Goal: Information Seeking & Learning: Find specific fact

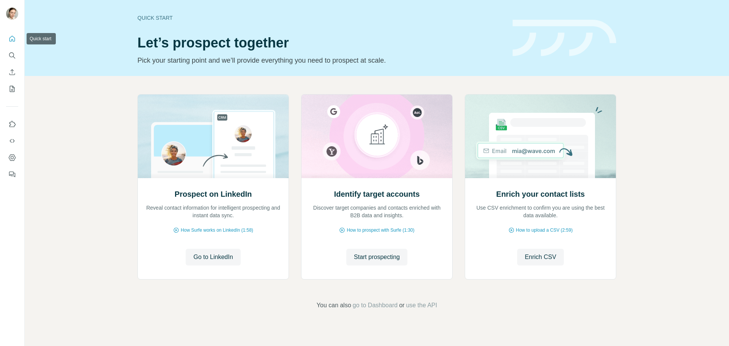
click at [8, 33] on button "Quick start" at bounding box center [12, 39] width 12 height 14
click at [10, 35] on button "Quick start" at bounding box center [12, 39] width 12 height 14
click at [538, 260] on span "Enrich CSV" at bounding box center [541, 256] width 32 height 9
click at [522, 155] on img at bounding box center [540, 137] width 151 height 84
click at [525, 196] on h2 "Enrich your contact lists" at bounding box center [540, 194] width 88 height 11
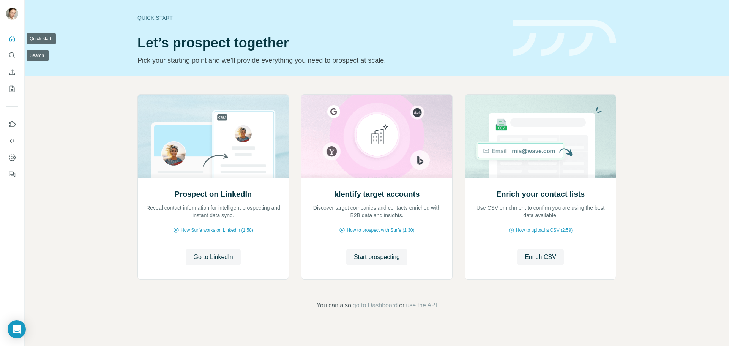
click at [13, 37] on icon "Quick start" at bounding box center [12, 39] width 6 height 6
click at [13, 55] on icon "Search" at bounding box center [12, 56] width 8 height 8
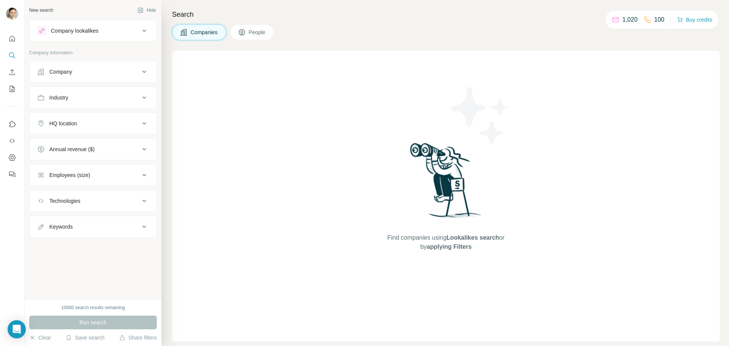
click at [66, 68] on div "Company" at bounding box center [60, 72] width 23 height 8
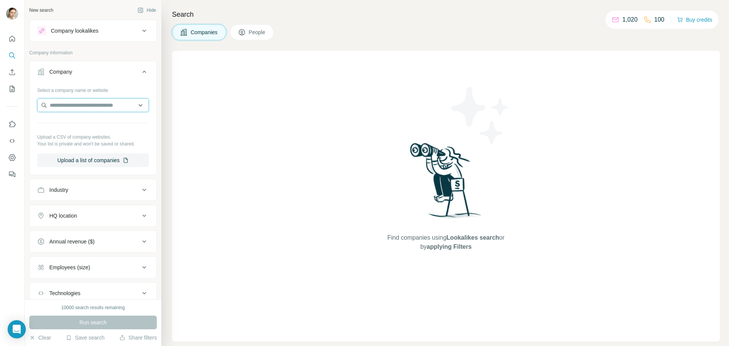
click at [66, 102] on input "text" at bounding box center [93, 105] width 112 height 14
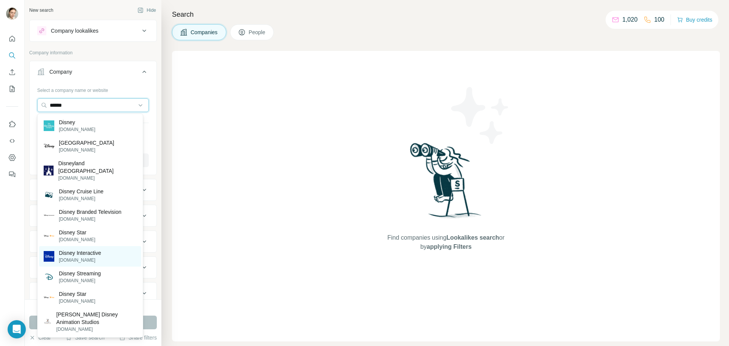
type input "******"
click at [109, 150] on div "[GEOGRAPHIC_DATA] [DOMAIN_NAME]" at bounding box center [90, 146] width 102 height 21
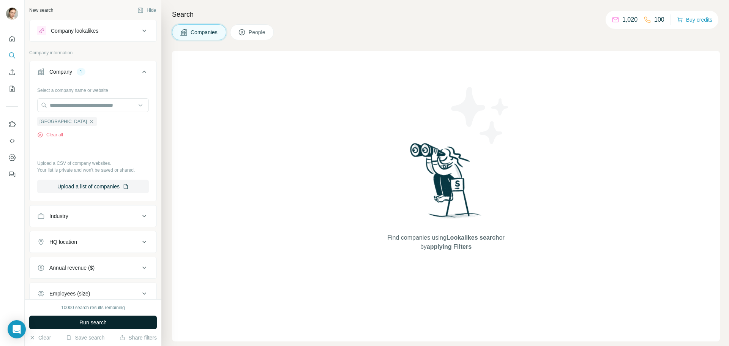
click at [90, 321] on span "Run search" at bounding box center [92, 323] width 27 height 8
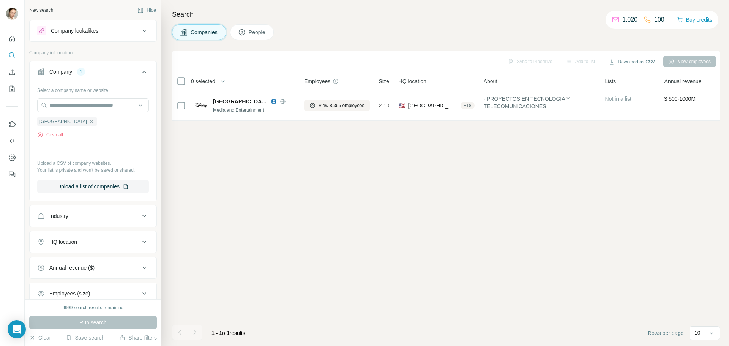
click at [268, 39] on button "People" at bounding box center [252, 32] width 44 height 16
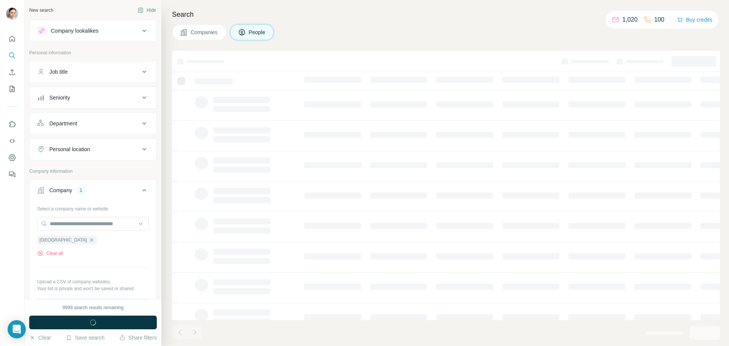
click at [260, 29] on span "People" at bounding box center [257, 32] width 17 height 8
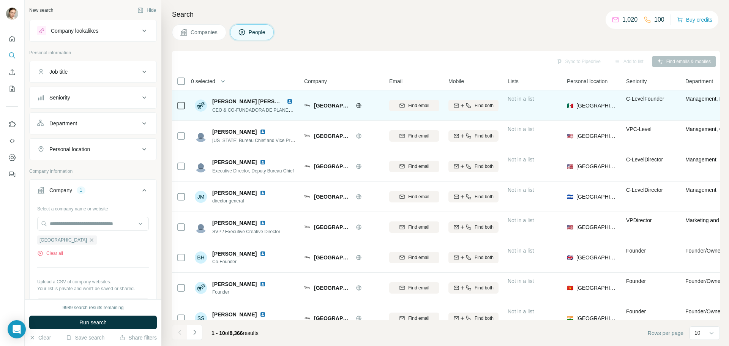
click at [287, 100] on img at bounding box center [290, 101] width 6 height 6
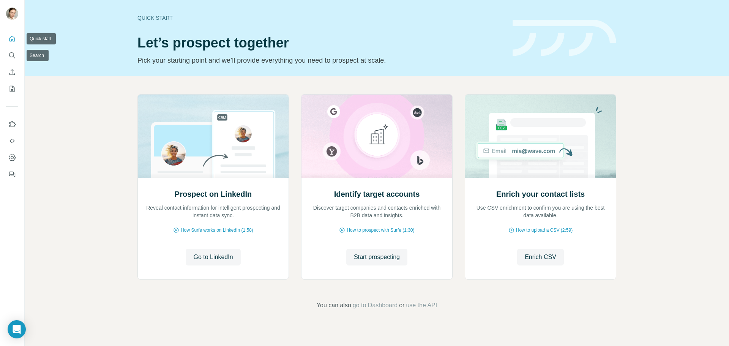
click at [13, 40] on icon "Quick start" at bounding box center [12, 39] width 6 height 6
click at [13, 41] on icon "Quick start" at bounding box center [12, 39] width 6 height 6
click at [15, 91] on icon "My lists" at bounding box center [12, 89] width 8 height 8
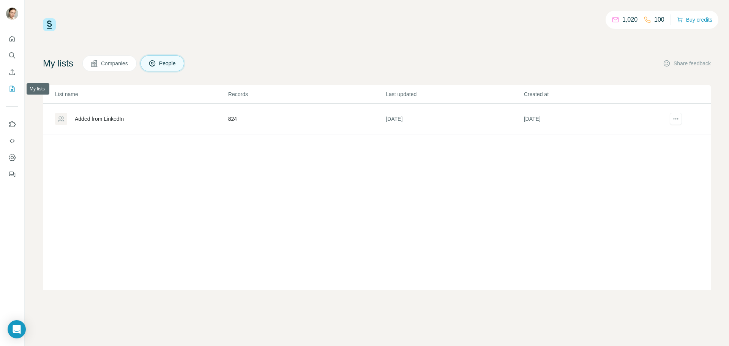
click at [11, 86] on icon "My lists" at bounding box center [12, 89] width 5 height 6
click at [12, 58] on icon "Search" at bounding box center [12, 56] width 8 height 8
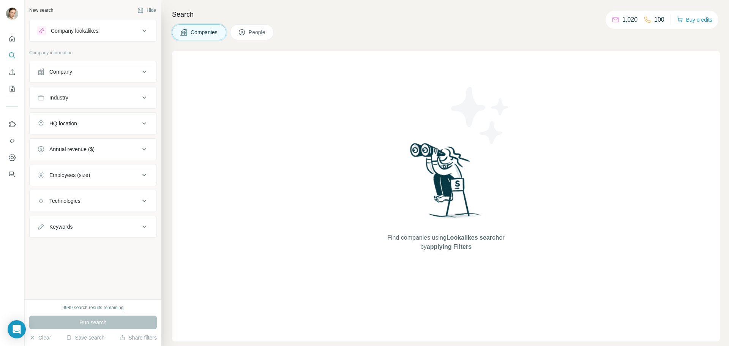
click at [89, 68] on div "Company" at bounding box center [88, 72] width 103 height 8
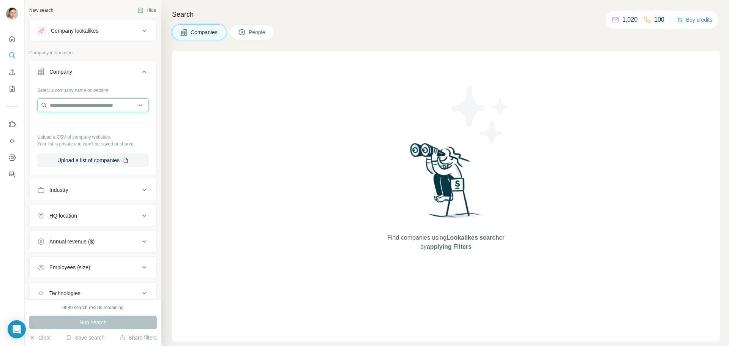
click at [73, 106] on input "text" at bounding box center [93, 105] width 112 height 14
paste input "**********"
drag, startPoint x: 68, startPoint y: 106, endPoint x: 121, endPoint y: 106, distance: 53.5
click at [121, 106] on input "**********" at bounding box center [93, 105] width 112 height 14
click at [103, 104] on input "**********" at bounding box center [93, 105] width 112 height 14
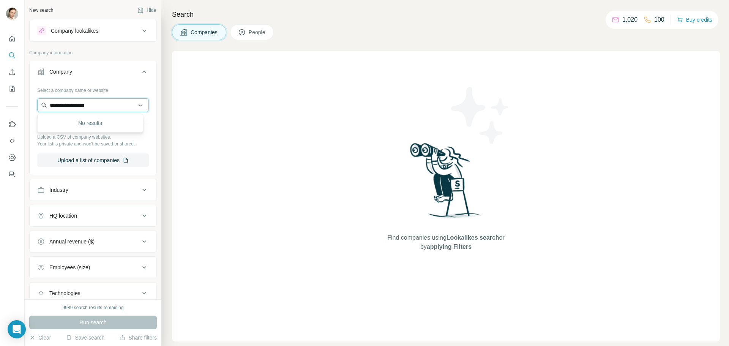
drag, startPoint x: 109, startPoint y: 105, endPoint x: 38, endPoint y: 104, distance: 71.0
click at [38, 104] on input "**********" at bounding box center [93, 105] width 112 height 14
paste input "**********"
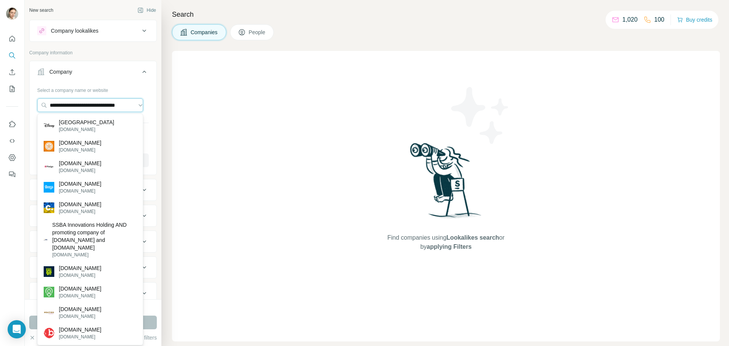
type input "**********"
click at [88, 130] on p "[DOMAIN_NAME]" at bounding box center [86, 129] width 55 height 7
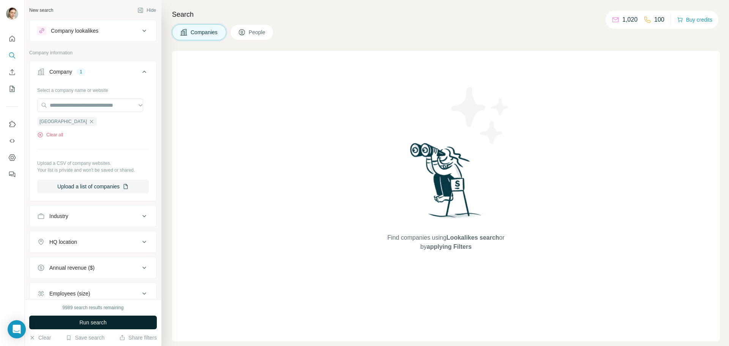
click at [117, 322] on button "Run search" at bounding box center [93, 322] width 128 height 14
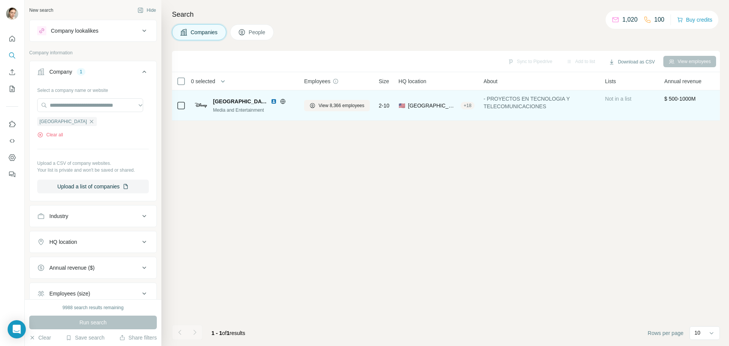
click at [243, 100] on span "[GEOGRAPHIC_DATA]" at bounding box center [240, 102] width 54 height 8
click at [271, 99] on img at bounding box center [274, 101] width 6 height 6
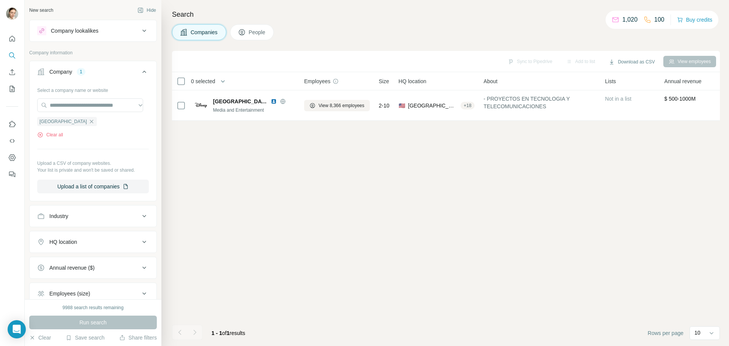
click at [257, 34] on span "People" at bounding box center [257, 32] width 17 height 8
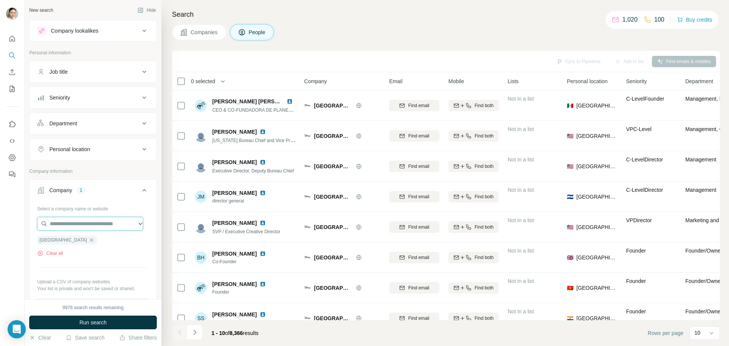
click at [70, 222] on input "text" at bounding box center [90, 224] width 106 height 14
paste input "**********"
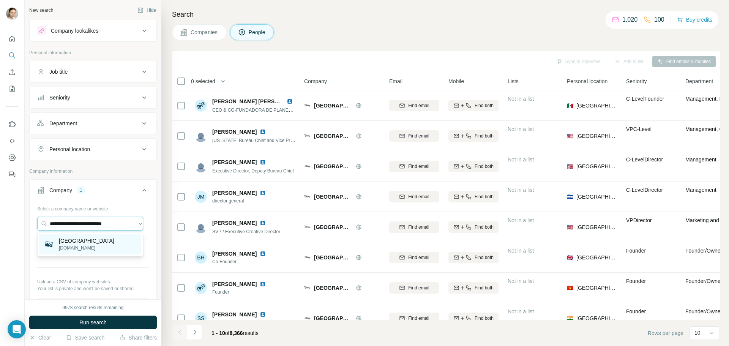
type input "**********"
click at [107, 247] on div "Union Township [DOMAIN_NAME]" at bounding box center [90, 244] width 102 height 21
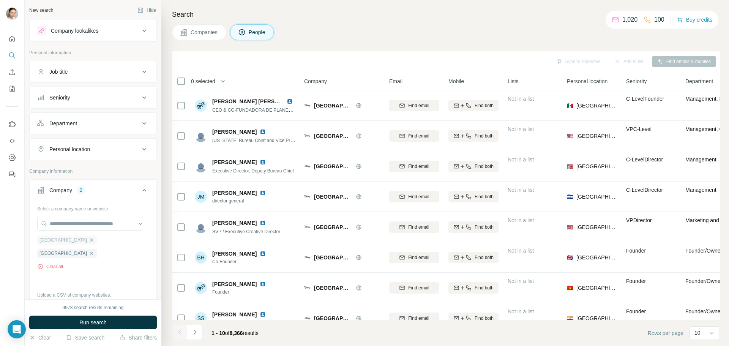
click at [88, 241] on icon "button" at bounding box center [91, 240] width 6 height 6
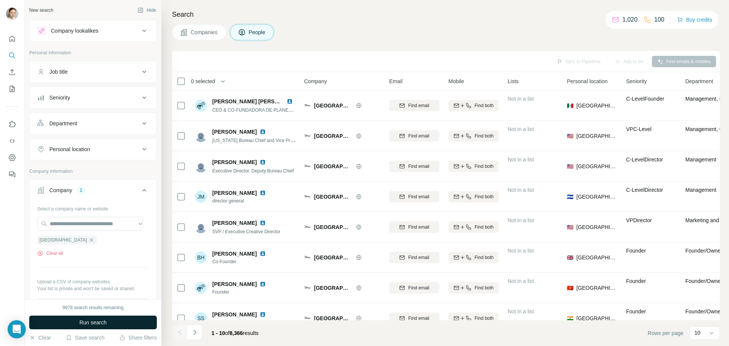
click at [102, 323] on span "Run search" at bounding box center [92, 323] width 27 height 8
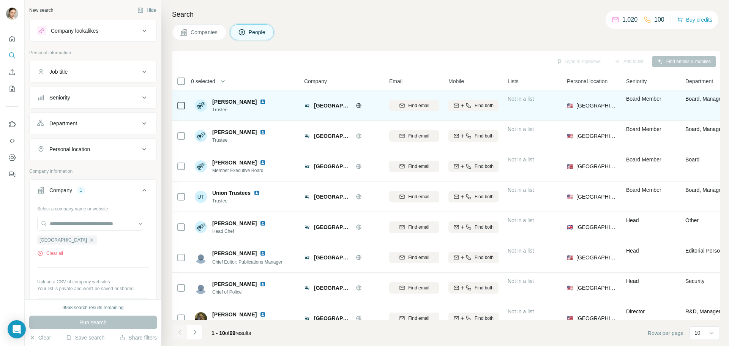
click at [318, 106] on span "[GEOGRAPHIC_DATA]" at bounding box center [333, 106] width 38 height 8
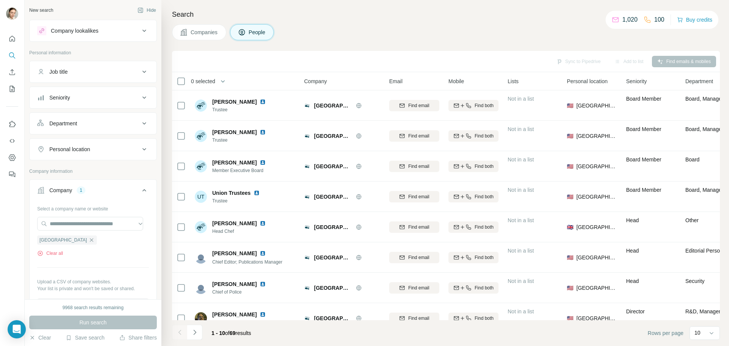
click at [260, 37] on button "People" at bounding box center [252, 32] width 44 height 16
click at [88, 240] on icon "button" at bounding box center [91, 240] width 6 height 6
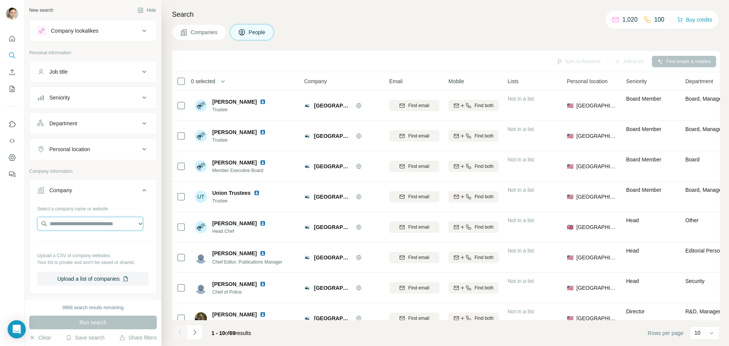
click at [65, 222] on input "text" at bounding box center [90, 224] width 106 height 14
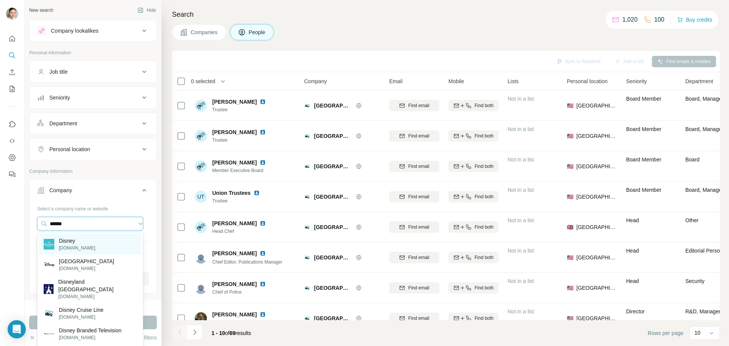
type input "******"
click at [113, 244] on div "Disney [DOMAIN_NAME]" at bounding box center [90, 244] width 102 height 21
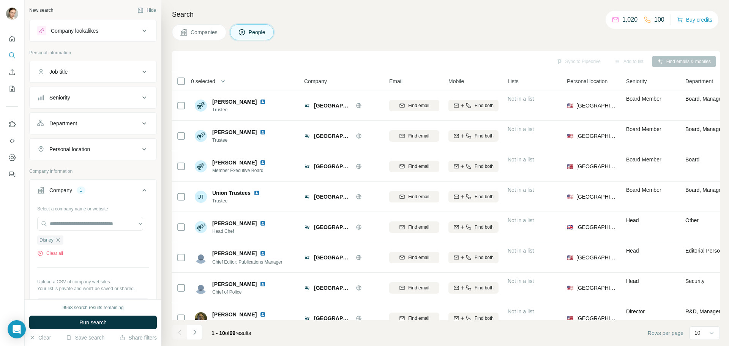
click at [130, 320] on button "Run search" at bounding box center [93, 322] width 128 height 14
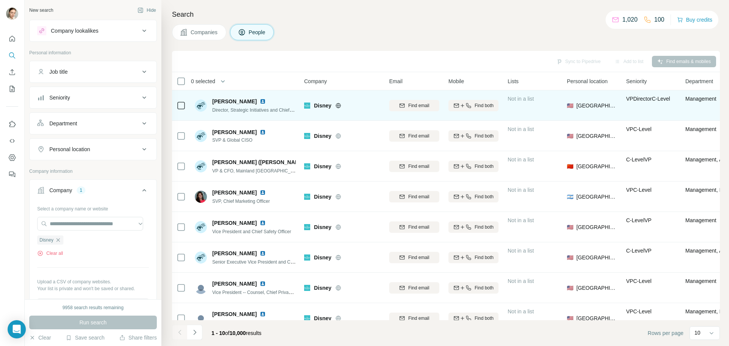
click at [260, 98] on img at bounding box center [263, 101] width 6 height 6
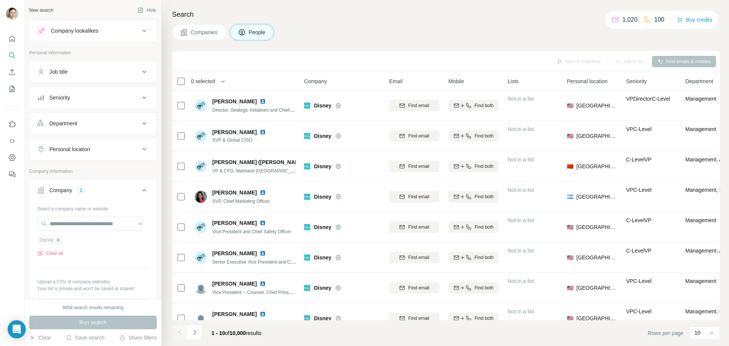
click at [60, 240] on icon "button" at bounding box center [58, 240] width 6 height 6
click at [57, 224] on input "text" at bounding box center [90, 224] width 106 height 14
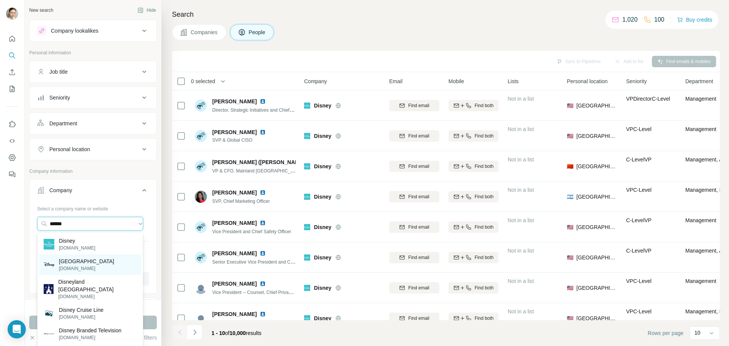
type input "******"
click at [102, 263] on p "[GEOGRAPHIC_DATA]" at bounding box center [86, 261] width 55 height 8
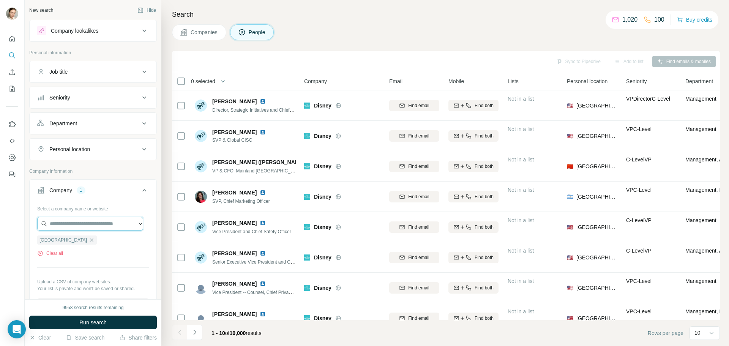
click at [77, 226] on input "text" at bounding box center [90, 224] width 106 height 14
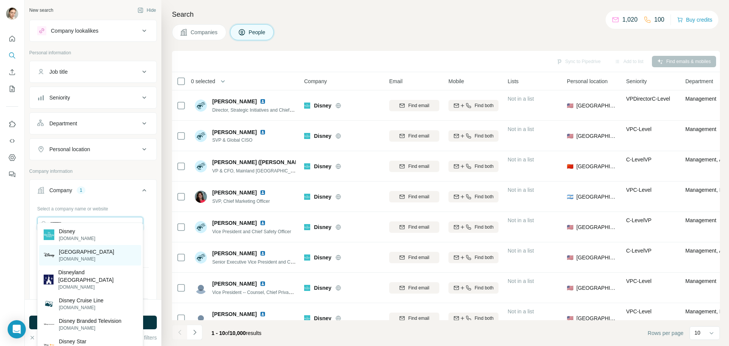
scroll to position [38, 0]
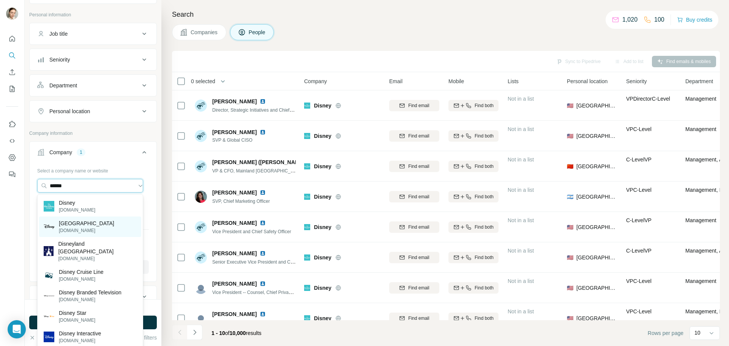
type input "******"
click at [93, 268] on p "Disney Cruise Line" at bounding box center [81, 272] width 45 height 8
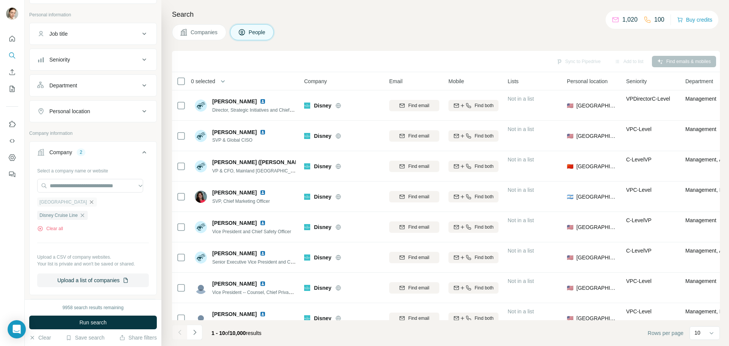
click at [88, 202] on icon "button" at bounding box center [91, 202] width 6 height 6
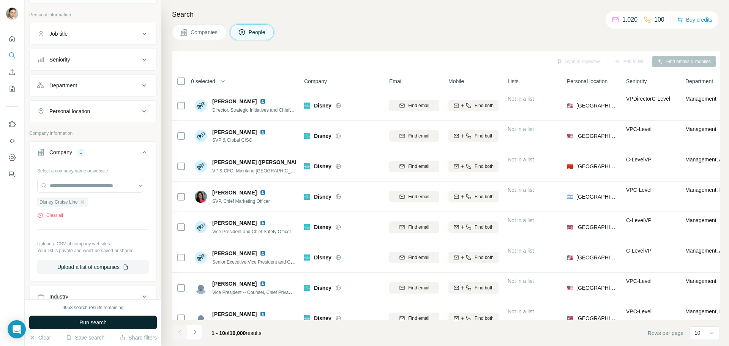
click at [86, 324] on span "Run search" at bounding box center [92, 323] width 27 height 8
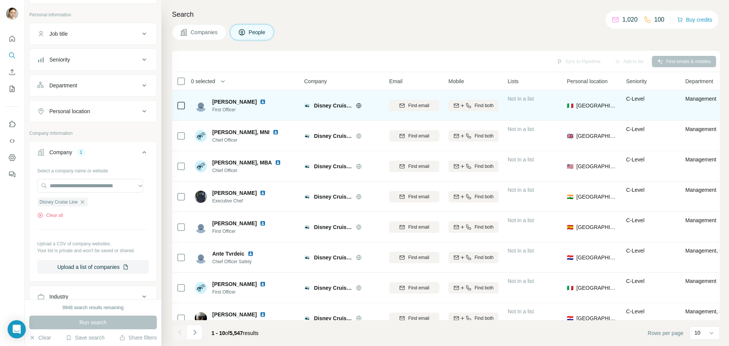
click at [266, 100] on img at bounding box center [263, 102] width 6 height 6
click at [330, 103] on span "Disney Cruise Line" at bounding box center [333, 106] width 38 height 8
click at [357, 106] on icon at bounding box center [359, 106] width 6 height 6
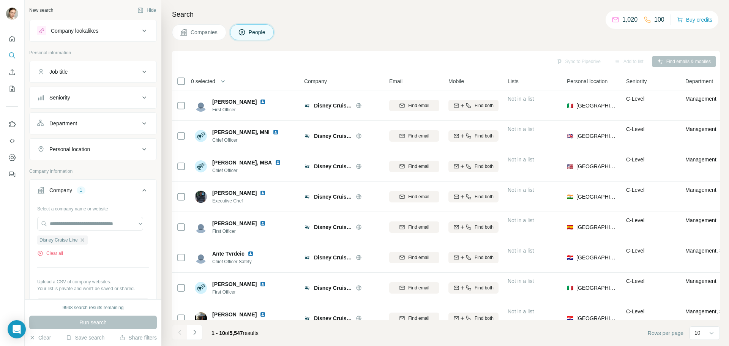
click at [100, 101] on button "Seniority" at bounding box center [93, 97] width 127 height 18
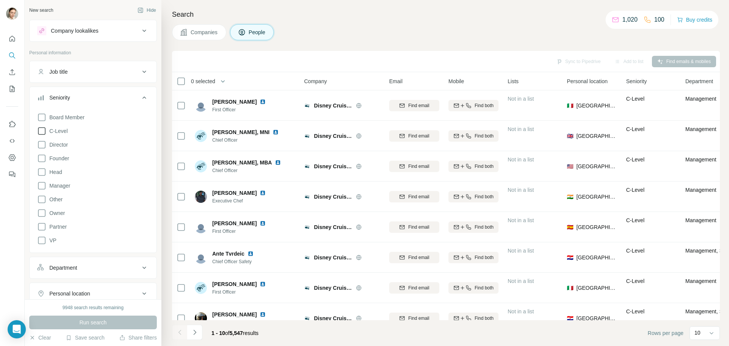
click at [48, 128] on span "C-Level" at bounding box center [56, 131] width 21 height 8
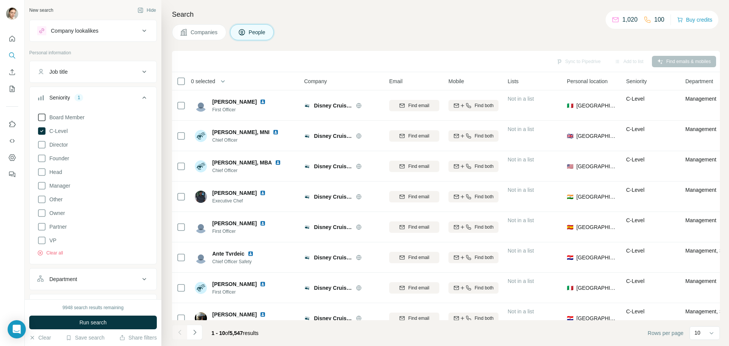
click at [44, 115] on icon at bounding box center [41, 117] width 9 height 9
click at [44, 144] on icon at bounding box center [41, 144] width 9 height 9
click at [105, 322] on span "Run search" at bounding box center [92, 323] width 27 height 8
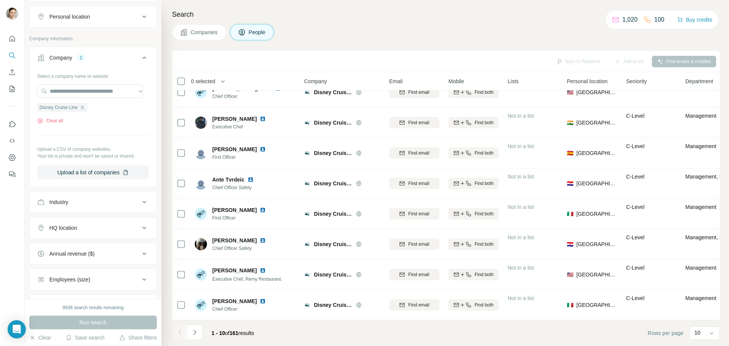
scroll to position [304, 0]
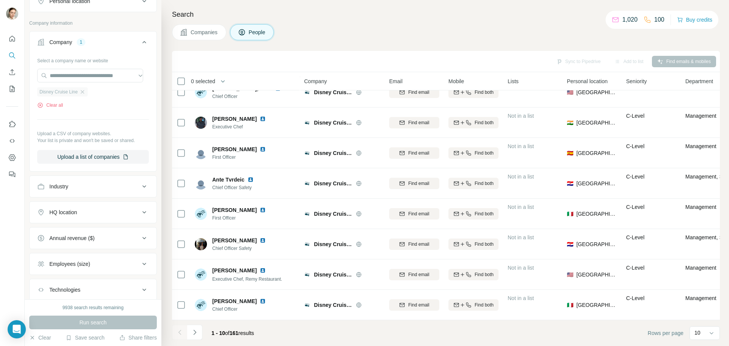
click at [84, 96] on div "Disney Cruise Line" at bounding box center [62, 91] width 50 height 9
click at [82, 85] on div "Disney Cruise Line Clear all" at bounding box center [93, 95] width 112 height 26
click at [83, 90] on icon "button" at bounding box center [82, 92] width 6 height 6
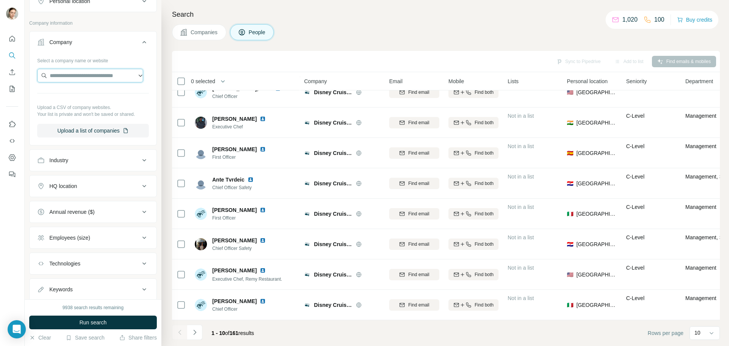
click at [76, 78] on input "text" at bounding box center [90, 76] width 106 height 14
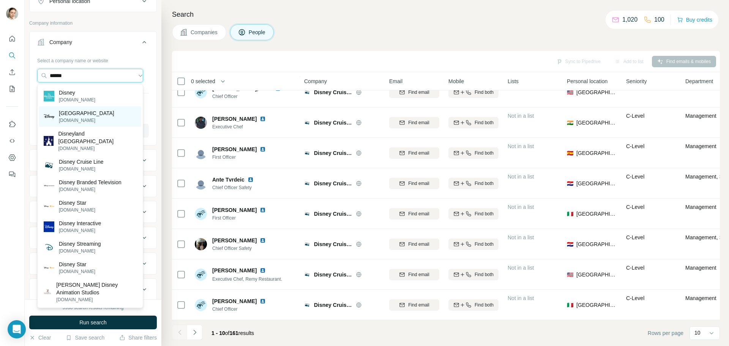
type input "******"
click at [88, 115] on p "[GEOGRAPHIC_DATA]" at bounding box center [86, 113] width 55 height 8
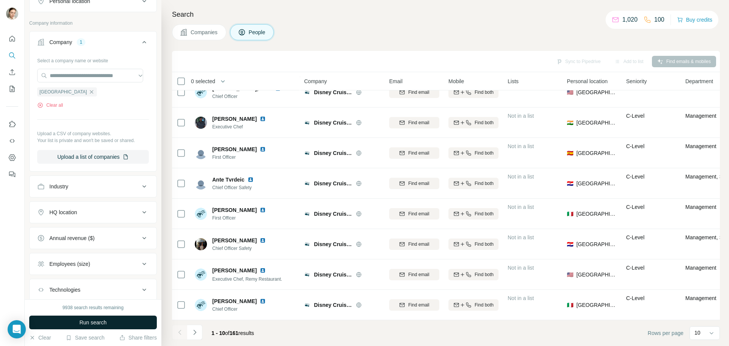
click at [114, 319] on button "Run search" at bounding box center [93, 322] width 128 height 14
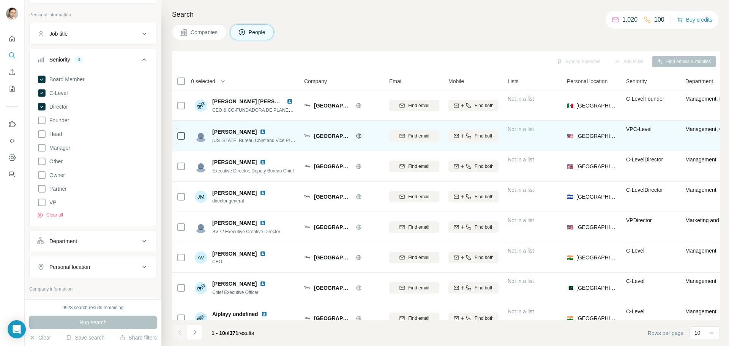
click at [260, 131] on img at bounding box center [263, 132] width 6 height 6
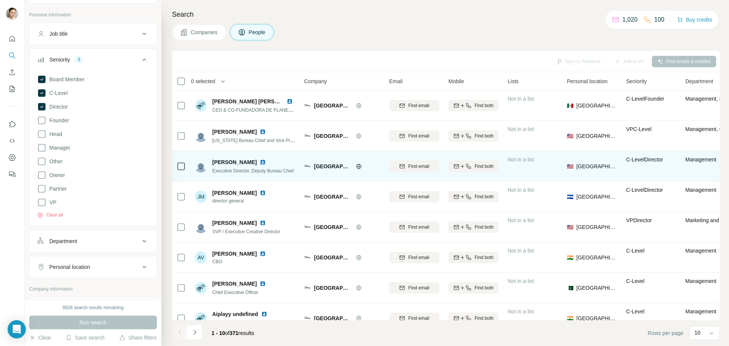
click at [260, 159] on img at bounding box center [263, 162] width 6 height 6
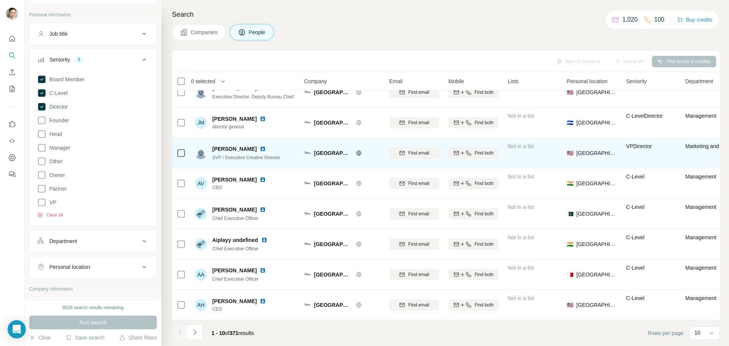
scroll to position [78, 0]
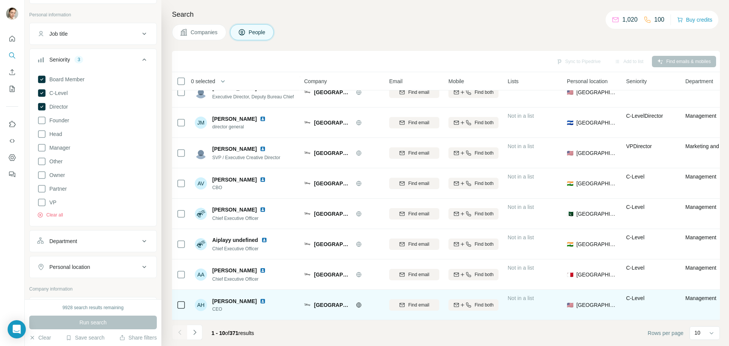
click at [260, 300] on img at bounding box center [263, 301] width 6 height 6
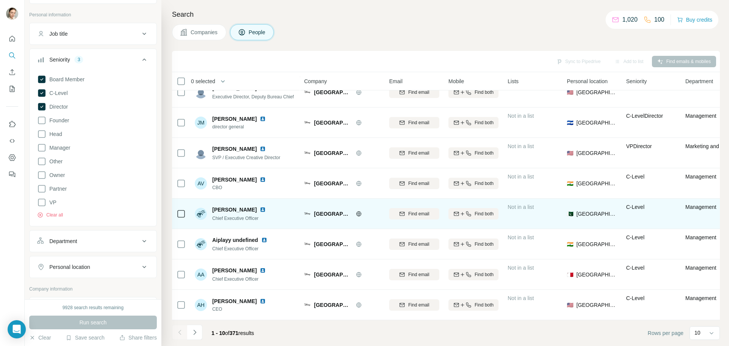
click at [256, 209] on div "[PERSON_NAME]" at bounding box center [240, 210] width 57 height 8
click at [260, 207] on img at bounding box center [263, 210] width 6 height 6
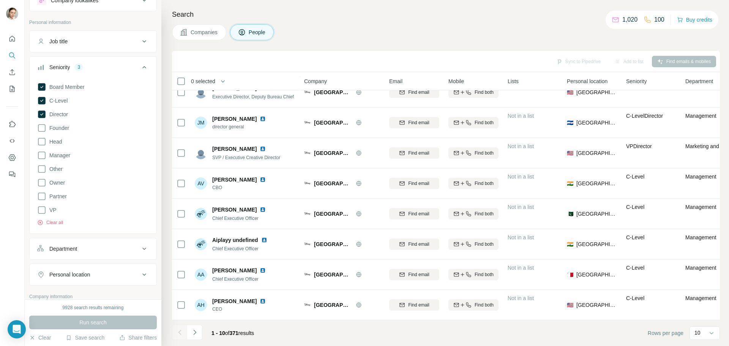
scroll to position [190, 0]
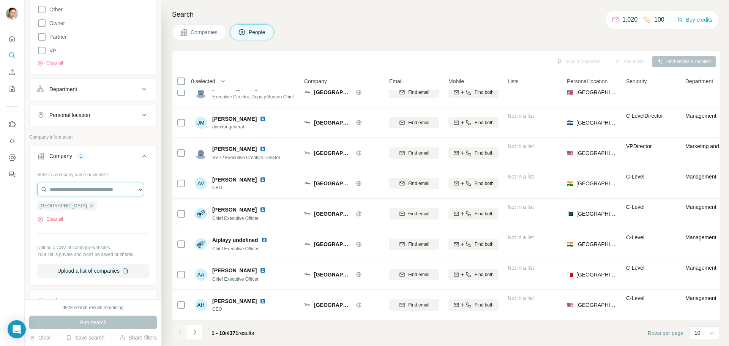
click at [78, 190] on input "text" at bounding box center [90, 190] width 106 height 14
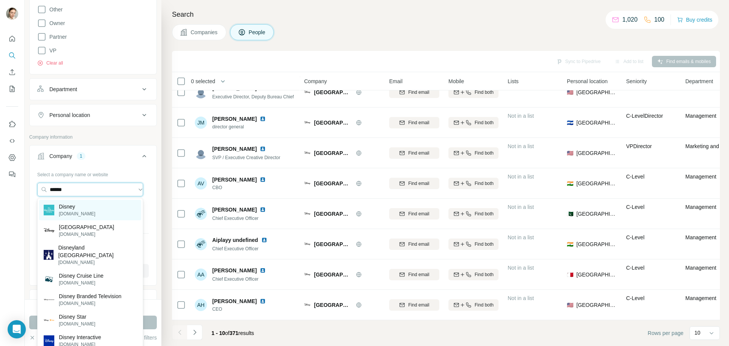
type input "******"
click at [81, 211] on p "[DOMAIN_NAME]" at bounding box center [77, 213] width 36 height 7
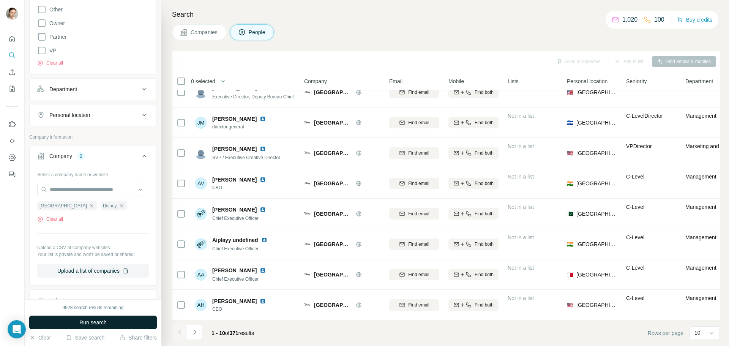
click at [84, 319] on span "Run search" at bounding box center [92, 323] width 27 height 8
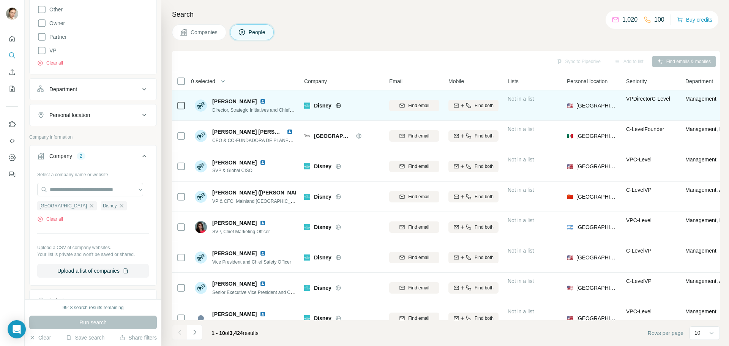
click at [260, 99] on img at bounding box center [263, 101] width 6 height 6
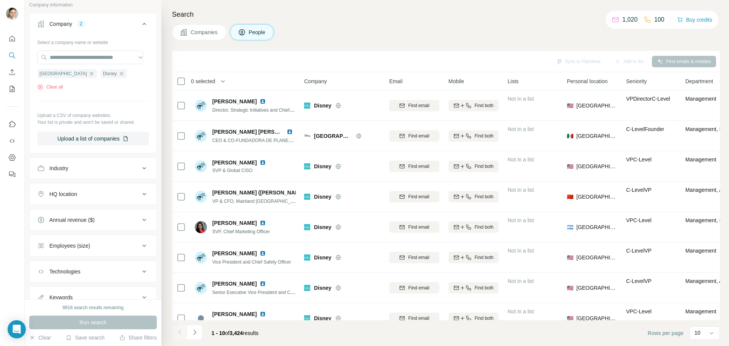
scroll to position [407, 0]
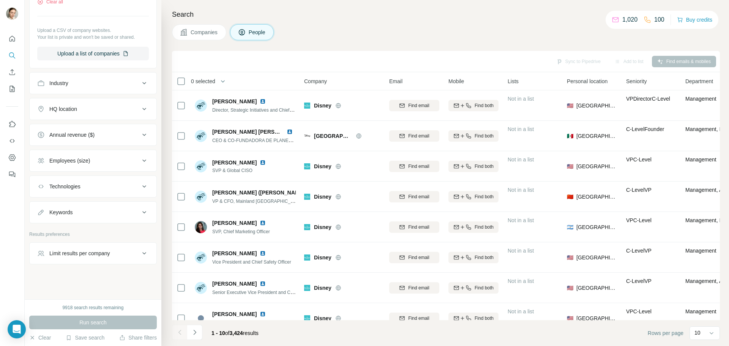
click at [74, 216] on button "Keywords" at bounding box center [93, 212] width 127 height 18
click at [56, 233] on input "text" at bounding box center [85, 231] width 96 height 14
type input "*****"
click at [138, 235] on button "button" at bounding box center [143, 231] width 12 height 14
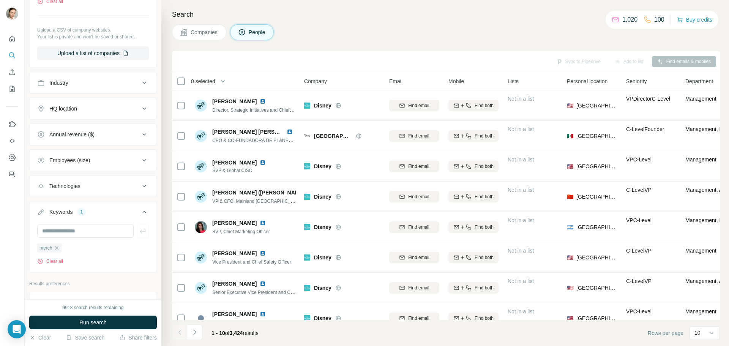
click at [101, 320] on button "Run search" at bounding box center [93, 322] width 128 height 14
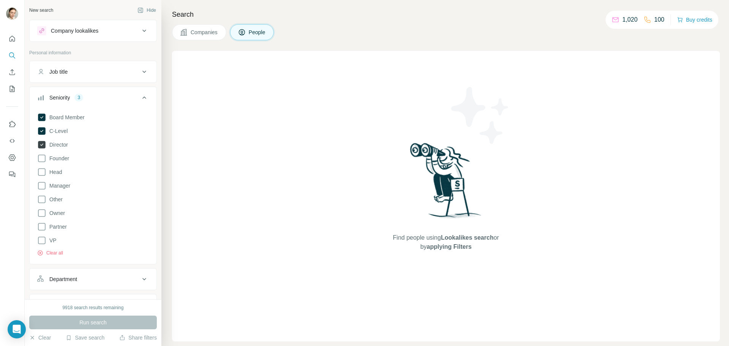
click at [42, 144] on icon at bounding box center [42, 145] width 8 height 8
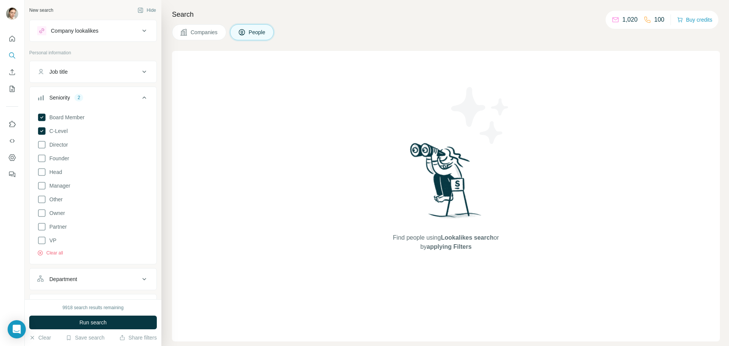
drag, startPoint x: 41, startPoint y: 131, endPoint x: 41, endPoint y: 125, distance: 6.1
click at [41, 130] on icon at bounding box center [42, 131] width 8 height 8
click at [41, 120] on icon at bounding box center [42, 118] width 8 height 8
click at [41, 116] on icon at bounding box center [41, 117] width 9 height 9
click at [41, 116] on icon at bounding box center [42, 118] width 8 height 8
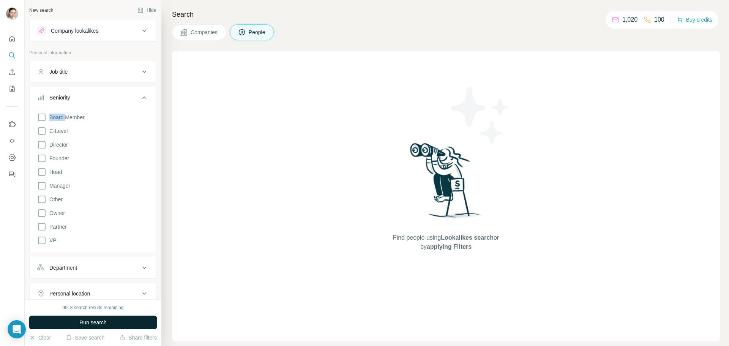
click at [88, 319] on span "Run search" at bounding box center [92, 323] width 27 height 8
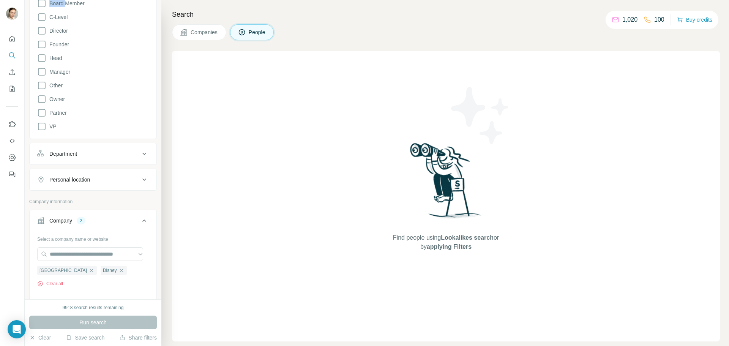
scroll to position [152, 0]
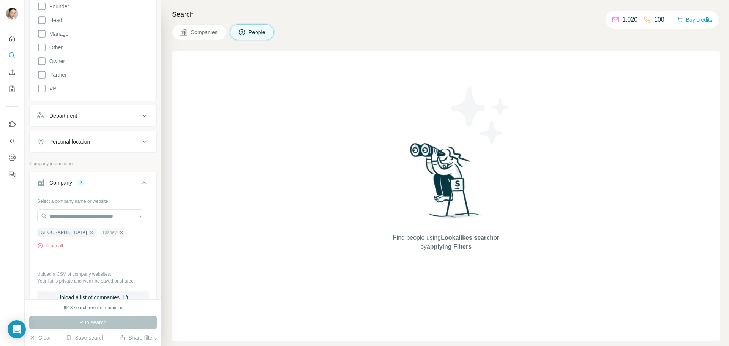
click at [120, 233] on icon "button" at bounding box center [121, 231] width 3 height 3
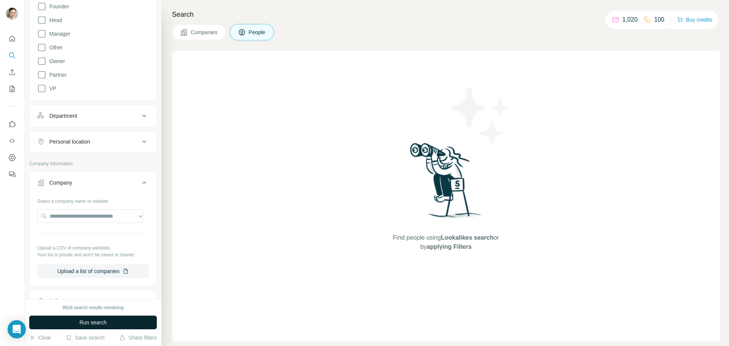
click at [101, 328] on button "Run search" at bounding box center [93, 322] width 128 height 14
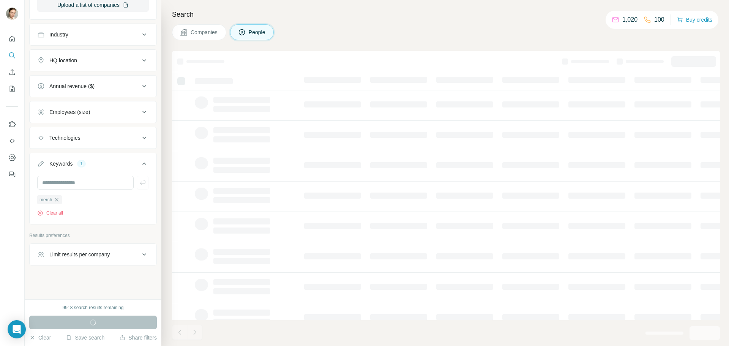
scroll to position [419, 0]
click at [78, 183] on input "text" at bounding box center [85, 182] width 96 height 14
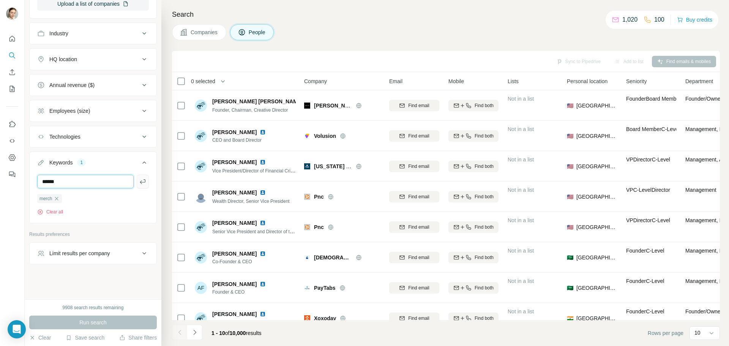
type input "******"
click at [137, 186] on button "button" at bounding box center [143, 182] width 12 height 14
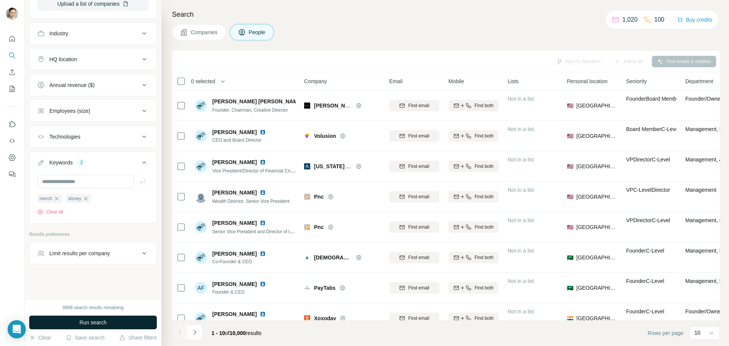
click at [101, 322] on span "Run search" at bounding box center [92, 323] width 27 height 8
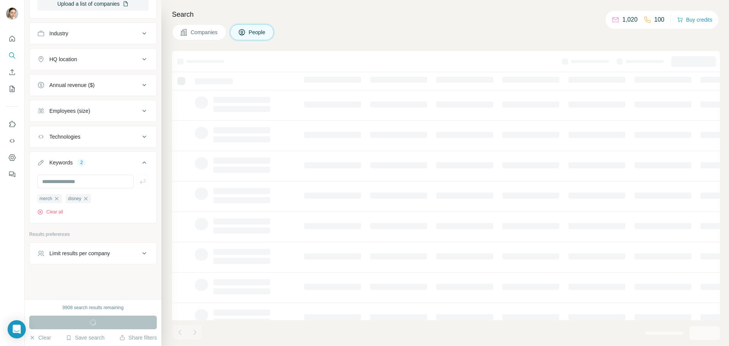
drag, startPoint x: 101, startPoint y: 322, endPoint x: 332, endPoint y: 39, distance: 364.7
click at [332, 39] on div "Companies People" at bounding box center [446, 32] width 548 height 16
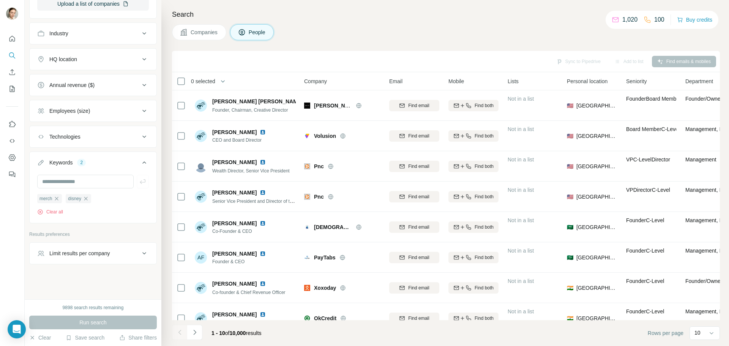
click at [207, 42] on div "Search Companies People Sync to Pipedrive Add to list Find emails & mobiles 0 s…" at bounding box center [445, 173] width 568 height 346
click at [206, 35] on span "Companies" at bounding box center [205, 32] width 28 height 8
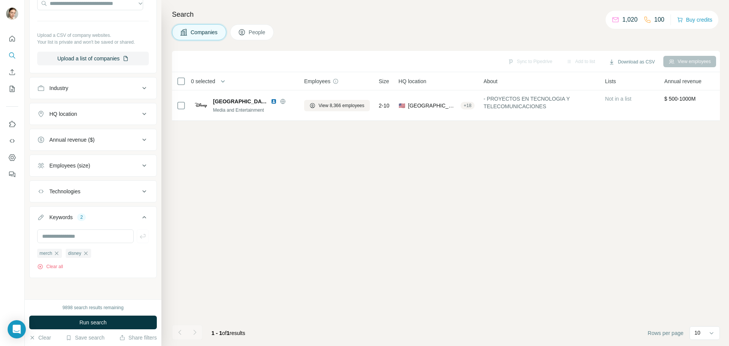
scroll to position [102, 0]
click at [252, 35] on span "People" at bounding box center [257, 32] width 17 height 8
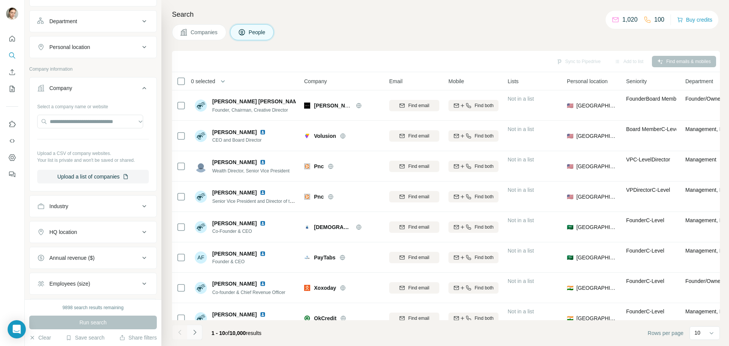
click at [197, 334] on icon "Navigate to next page" at bounding box center [195, 332] width 8 height 8
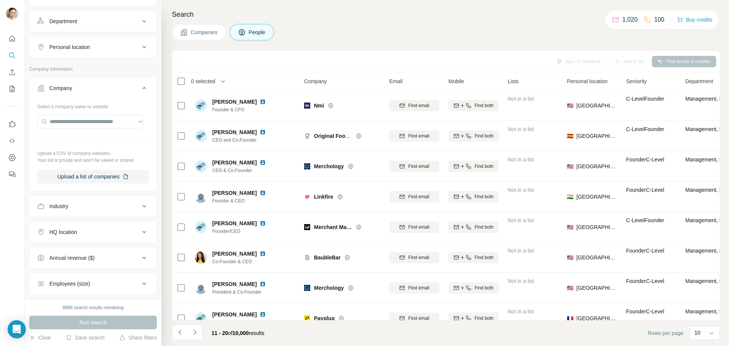
scroll to position [254, 0]
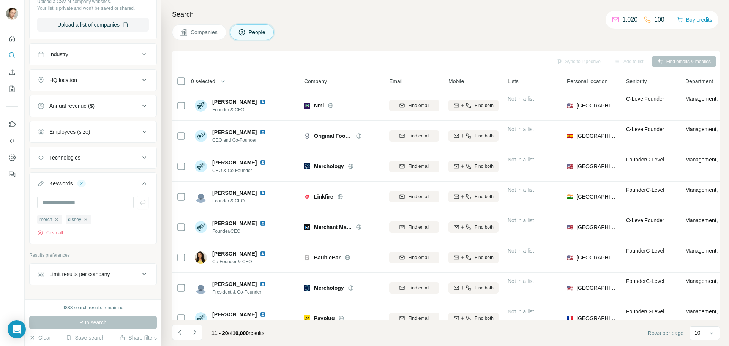
click at [89, 219] on icon "button" at bounding box center [86, 219] width 6 height 6
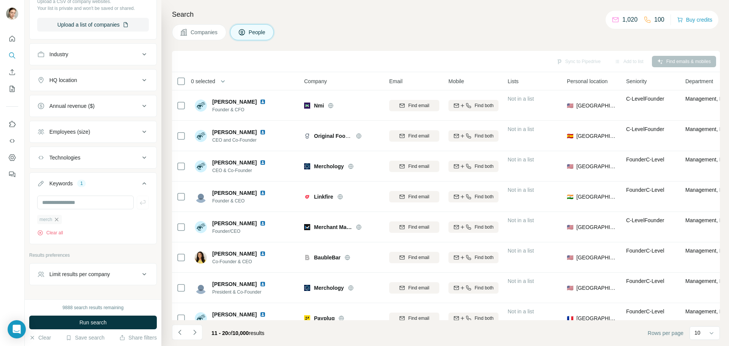
click at [57, 220] on icon "button" at bounding box center [57, 219] width 6 height 6
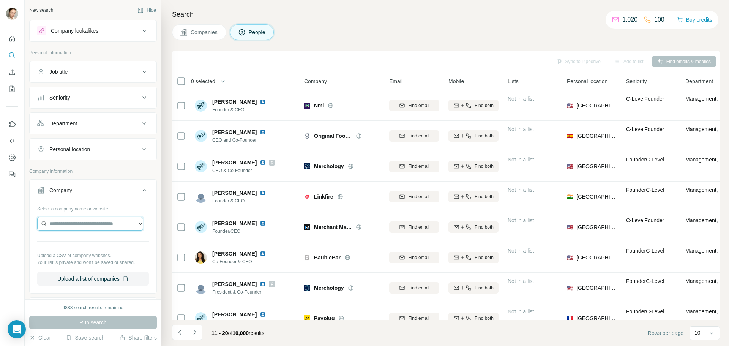
click at [61, 224] on input "text" at bounding box center [90, 224] width 106 height 14
